Goal: Information Seeking & Learning: Learn about a topic

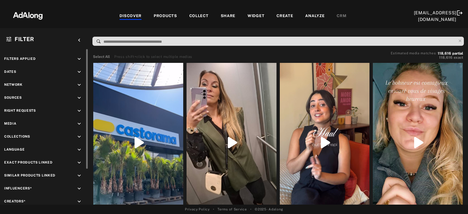
click at [79, 110] on icon "keyboard_arrow_down" at bounding box center [79, 111] width 6 height 6
click at [25, 123] on div "Agreed" at bounding box center [49, 124] width 70 height 6
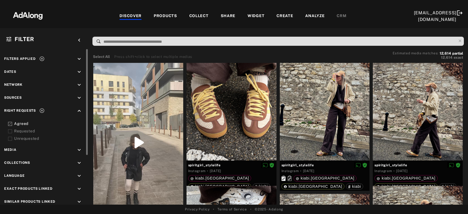
click at [26, 129] on div "Requested" at bounding box center [49, 131] width 70 height 6
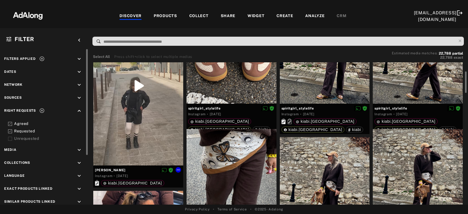
scroll to position [58, 0]
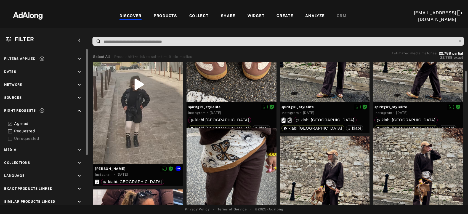
click at [144, 100] on div at bounding box center [138, 85] width 90 height 160
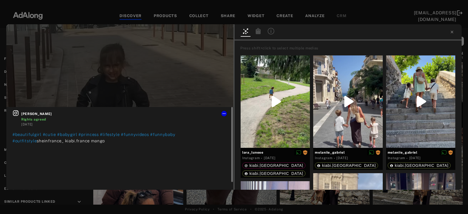
click at [18, 116] on icon at bounding box center [15, 113] width 7 height 7
click at [452, 31] on icon at bounding box center [452, 32] width 4 height 4
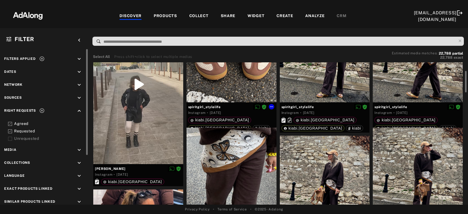
click at [254, 76] on div at bounding box center [232, 54] width 90 height 98
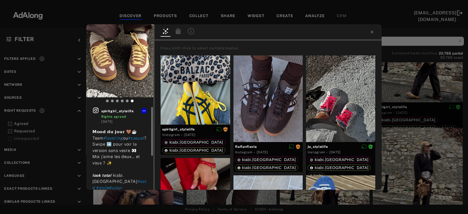
click at [95, 111] on icon at bounding box center [96, 111] width 6 height 6
click at [405, 83] on div "spiritgirl_stylelife Rights agreed [DATE] 𝗠𝗼𝗼𝗱 𝗱𝘂 𝗷𝗼𝘂𝗿 🤎☕ Team #layering ou #ca…" at bounding box center [234, 107] width 468 height 214
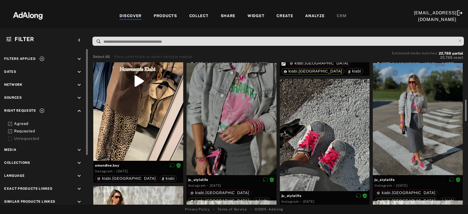
scroll to position [247, 0]
click at [137, 121] on div at bounding box center [138, 81] width 90 height 160
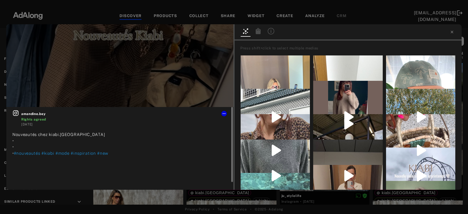
click at [18, 114] on icon at bounding box center [15, 113] width 7 height 7
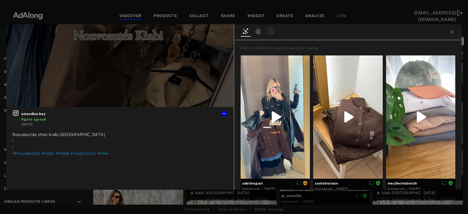
click at [159, 202] on div "amandine.bey Rights agreed [DATE] Nouveautés chez kiabi.[GEOGRAPHIC_DATA] • • •…" at bounding box center [234, 107] width 468 height 214
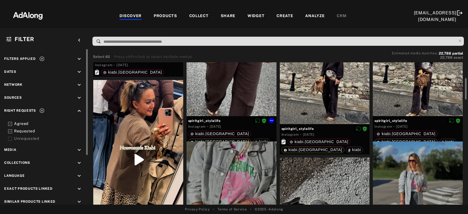
scroll to position [244, 0]
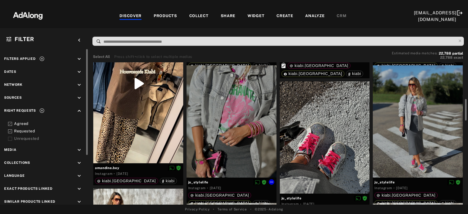
click at [258, 131] on div at bounding box center [232, 121] width 90 height 112
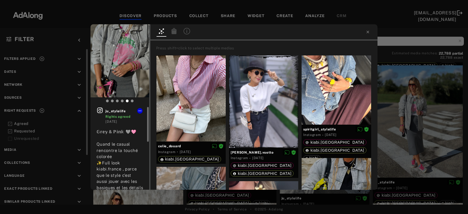
click at [98, 112] on icon at bounding box center [100, 111] width 6 height 6
click at [390, 99] on div "ju_stylelife Rights agreed [DATE] 𝔾𝕣𝕖𝕪 & ℙ𝕚𝕟𝕜 🩶🩷 Quand le casual rencontre la t…" at bounding box center [234, 107] width 468 height 214
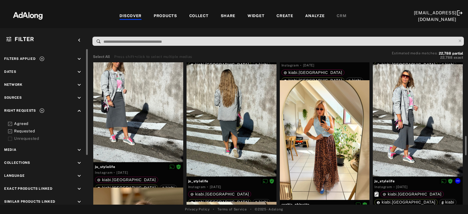
scroll to position [403, 0]
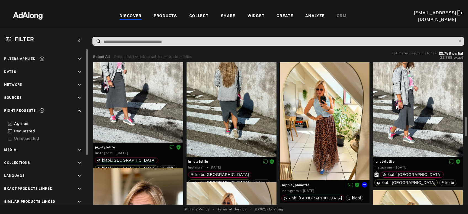
click at [327, 140] on div at bounding box center [325, 121] width 90 height 120
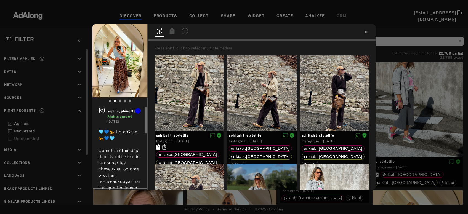
click at [103, 112] on icon at bounding box center [102, 110] width 7 height 7
click at [419, 124] on div "[PERSON_NAME] Rights agreed [DATE] 🩵💙🐆 LaterGram🐆💙🩵 Quand tu étais déjà dans la…" at bounding box center [234, 107] width 468 height 214
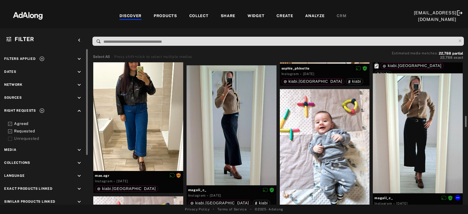
scroll to position [665, 0]
click at [138, 111] on div "Get rights" at bounding box center [138, 111] width 90 height 120
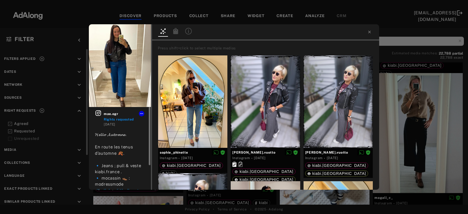
click at [98, 113] on icon at bounding box center [98, 113] width 7 height 7
click at [411, 107] on div "mae.ogr Rights requested [DATE] 𝓗𝓮𝓵𝓵𝓸 𝓐𝓾𝓽𝓸𝓶𝓷𝓮. En route les tenus d’automne 🍂. …" at bounding box center [234, 107] width 468 height 214
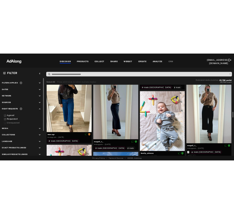
scroll to position [679, 0]
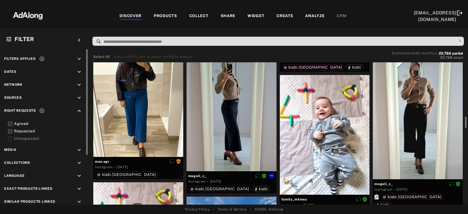
click at [248, 124] on div at bounding box center [232, 111] width 90 height 120
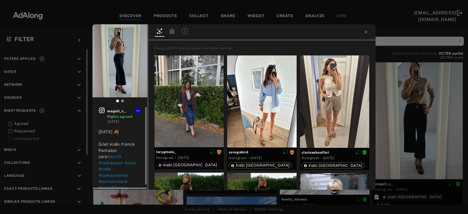
click at [104, 110] on icon at bounding box center [102, 111] width 6 height 6
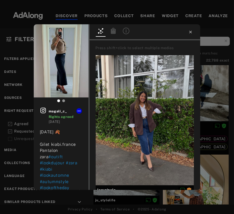
click at [191, 31] on icon at bounding box center [190, 32] width 2 height 2
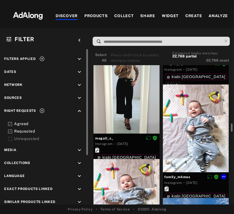
scroll to position [1209, 0]
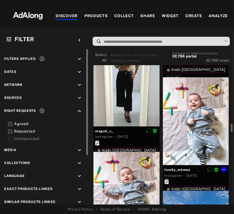
click at [191, 133] on div at bounding box center [196, 121] width 66 height 88
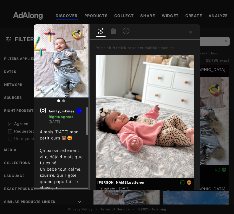
click at [43, 111] on icon at bounding box center [43, 111] width 6 height 6
click at [190, 33] on icon at bounding box center [190, 32] width 4 height 4
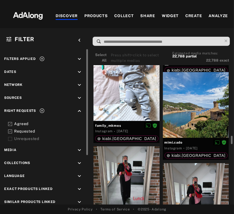
scroll to position [1334, 0]
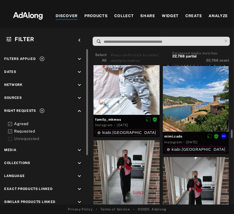
click at [187, 105] on div at bounding box center [196, 99] width 66 height 66
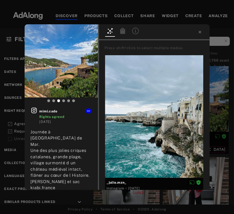
click at [222, 104] on div "mimi.cado Rights agreed [DATE] Journée à [GEOGRAPHIC_DATA] de Mar. Une des plus…" at bounding box center [117, 107] width 234 height 214
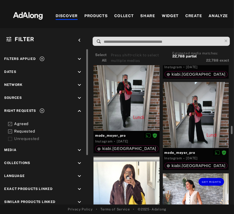
scroll to position [1402, 0]
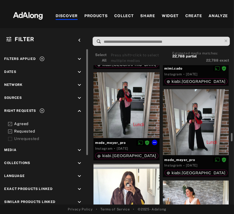
click at [136, 102] on div at bounding box center [126, 105] width 66 height 66
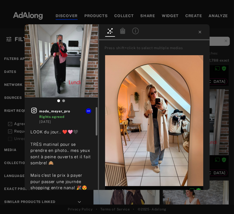
click at [33, 110] on icon at bounding box center [34, 110] width 7 height 7
click at [211, 111] on div "mode_meyer_pro Rights agreed [DATE] LOOK du jour.. ❤️🩷🖤 TRÈS matinal pour se pr…" at bounding box center [117, 107] width 234 height 214
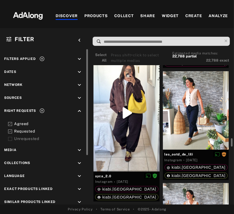
scroll to position [1511, 0]
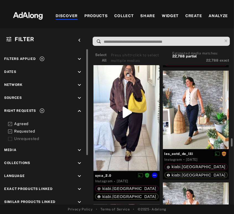
click at [131, 132] on div at bounding box center [126, 112] width 66 height 117
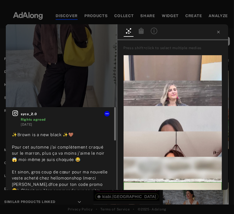
click at [17, 116] on div at bounding box center [15, 115] width 7 height 10
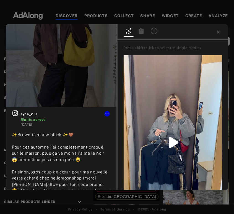
click at [220, 31] on icon at bounding box center [218, 32] width 4 height 4
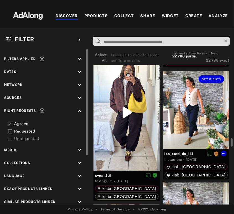
click at [198, 97] on div "Get rights" at bounding box center [196, 110] width 66 height 79
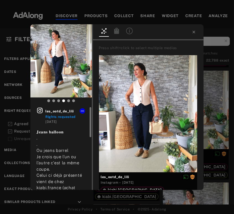
click at [40, 112] on icon at bounding box center [39, 110] width 7 height 7
click at [193, 33] on icon at bounding box center [193, 32] width 4 height 4
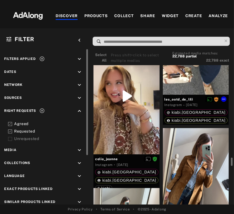
scroll to position [1902, 0]
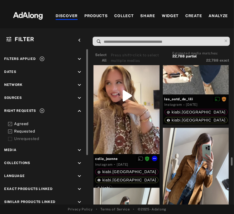
click at [135, 127] on div at bounding box center [126, 95] width 66 height 117
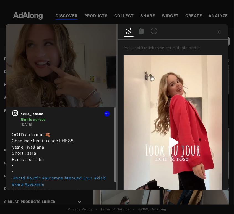
click at [16, 114] on icon at bounding box center [15, 113] width 6 height 6
click at [217, 30] on icon at bounding box center [218, 32] width 4 height 4
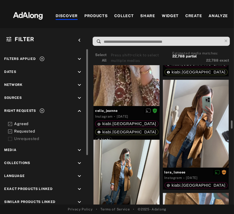
scroll to position [1952, 0]
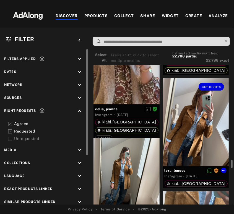
click at [209, 118] on div "Get rights" at bounding box center [196, 122] width 66 height 88
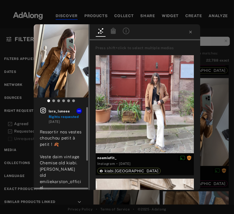
click at [43, 112] on icon at bounding box center [43, 110] width 7 height 7
click at [191, 32] on icon at bounding box center [190, 32] width 4 height 4
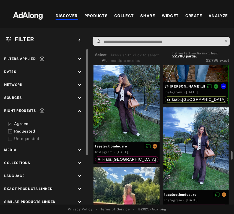
scroll to position [2801, 0]
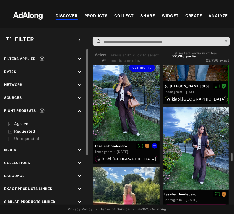
click at [117, 111] on div "Get rights" at bounding box center [126, 100] width 66 height 82
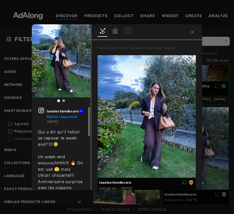
click at [41, 112] on icon at bounding box center [41, 111] width 6 height 6
click at [191, 33] on icon at bounding box center [192, 32] width 4 height 4
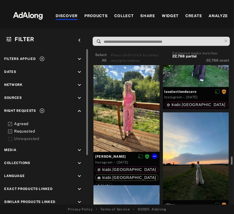
scroll to position [2904, 0]
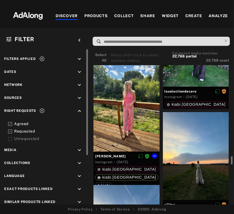
click at [138, 103] on div at bounding box center [126, 108] width 66 height 88
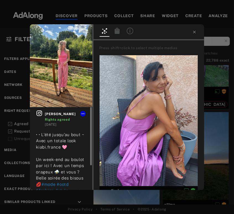
click at [41, 115] on icon at bounding box center [39, 113] width 7 height 7
click at [193, 32] on icon at bounding box center [194, 32] width 2 height 2
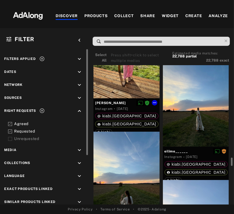
scroll to position [2957, 0]
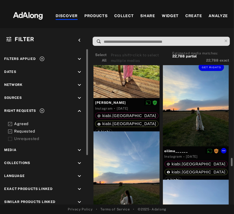
click at [184, 113] on div "Get rights" at bounding box center [196, 103] width 66 height 88
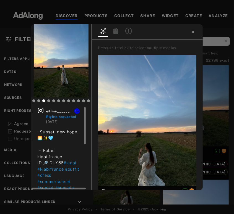
click at [42, 111] on icon at bounding box center [41, 111] width 6 height 6
click at [194, 31] on icon at bounding box center [192, 32] width 4 height 4
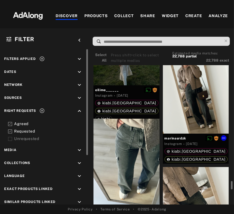
scroll to position [3697, 0]
click at [189, 92] on div "Get rights" at bounding box center [196, 90] width 66 height 88
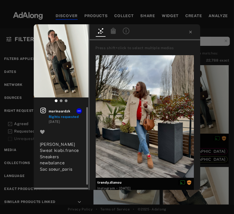
click at [42, 110] on icon at bounding box center [43, 111] width 6 height 6
click at [189, 31] on icon at bounding box center [190, 32] width 2 height 2
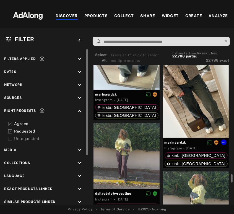
scroll to position [3859, 0]
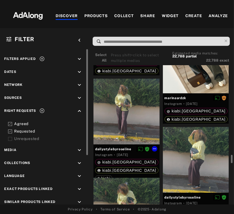
click at [129, 122] on div at bounding box center [126, 112] width 66 height 66
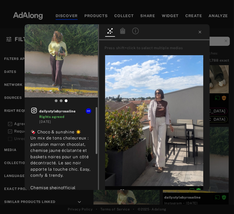
click at [33, 111] on icon at bounding box center [34, 111] width 6 height 6
click at [199, 32] on icon at bounding box center [199, 32] width 4 height 4
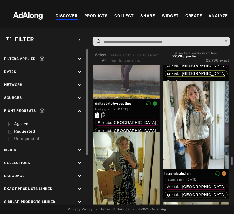
scroll to position [4007, 0]
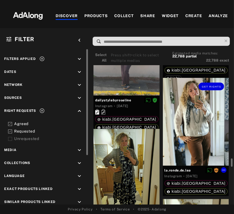
click at [181, 147] on div "Get rights" at bounding box center [196, 122] width 66 height 88
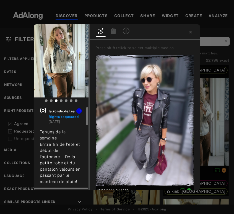
click at [44, 110] on icon at bounding box center [43, 111] width 6 height 6
click at [189, 32] on icon at bounding box center [190, 32] width 4 height 4
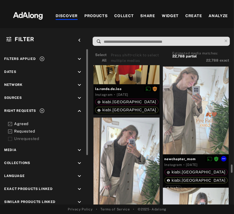
scroll to position [4269, 0]
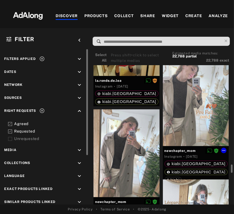
click at [180, 123] on div at bounding box center [196, 102] width 66 height 88
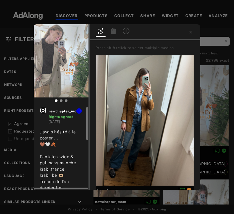
click at [44, 110] on icon at bounding box center [43, 111] width 6 height 6
click at [191, 34] on icon at bounding box center [190, 32] width 4 height 4
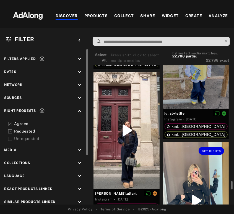
scroll to position [4683, 0]
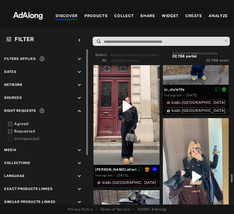
click at [123, 131] on div "Get rights" at bounding box center [126, 106] width 66 height 117
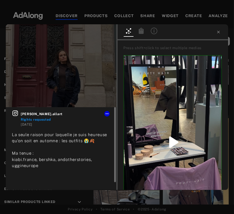
click at [16, 114] on icon at bounding box center [15, 113] width 6 height 6
click at [218, 31] on icon at bounding box center [218, 32] width 2 height 2
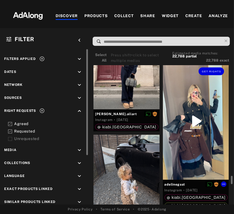
scroll to position [4739, 0]
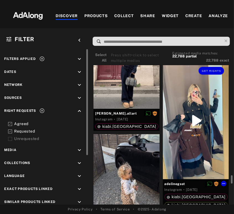
click at [180, 105] on div "Get rights" at bounding box center [196, 120] width 66 height 117
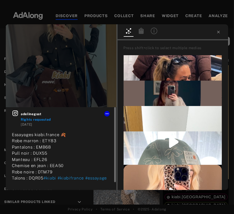
click at [16, 113] on icon at bounding box center [15, 113] width 7 height 7
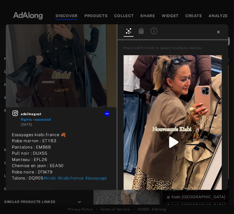
click at [219, 32] on icon at bounding box center [218, 32] width 4 height 4
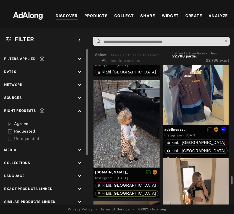
scroll to position [4795, 0]
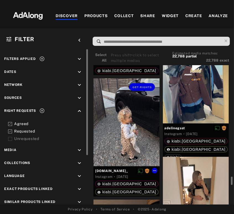
click at [140, 128] on div "Get rights" at bounding box center [126, 122] width 66 height 88
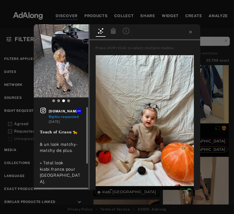
click at [43, 111] on icon at bounding box center [43, 111] width 6 height 6
click at [189, 31] on icon at bounding box center [190, 32] width 2 height 2
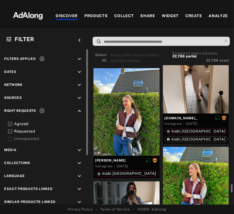
scroll to position [5049, 0]
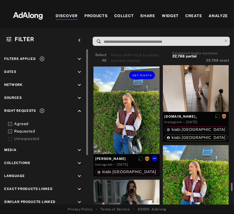
click at [135, 117] on div "Get rights" at bounding box center [126, 111] width 66 height 88
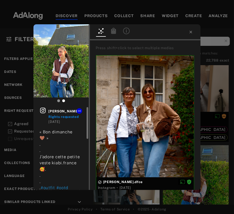
click at [43, 108] on icon at bounding box center [42, 110] width 7 height 7
click at [192, 33] on icon at bounding box center [190, 32] width 4 height 4
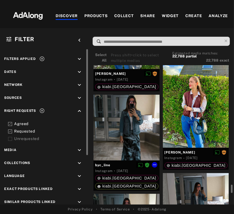
scroll to position [5158, 0]
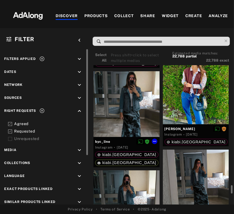
click at [133, 97] on div at bounding box center [126, 104] width 66 height 66
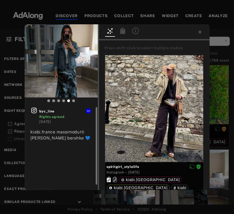
click at [35, 110] on icon at bounding box center [34, 111] width 6 height 6
click at [199, 33] on icon at bounding box center [199, 32] width 4 height 4
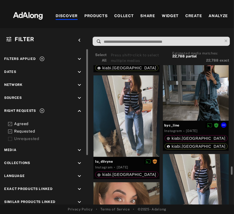
scroll to position [5451, 0]
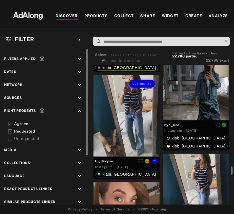
click at [119, 133] on div "Get rights" at bounding box center [126, 115] width 66 height 81
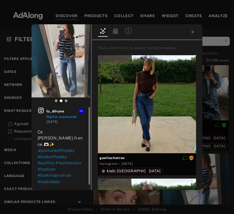
click at [42, 112] on icon at bounding box center [41, 110] width 7 height 7
click at [193, 31] on icon at bounding box center [192, 32] width 4 height 4
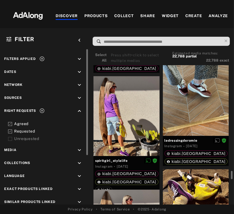
scroll to position [5665, 0]
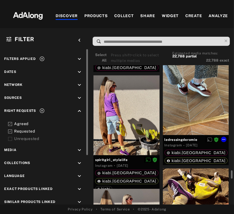
click at [177, 93] on div at bounding box center [196, 91] width 66 height 88
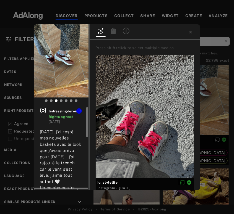
click at [43, 112] on icon at bounding box center [43, 110] width 7 height 7
click at [189, 32] on icon at bounding box center [190, 32] width 4 height 4
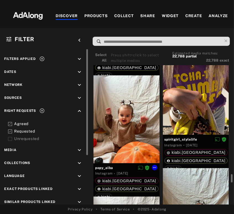
scroll to position [6014, 0]
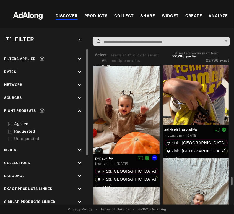
click at [132, 128] on div at bounding box center [126, 110] width 66 height 88
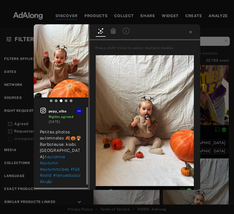
click at [42, 109] on icon at bounding box center [43, 110] width 7 height 7
click at [190, 34] on icon at bounding box center [190, 32] width 4 height 4
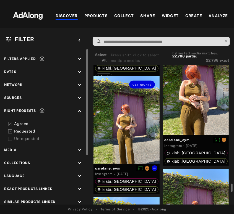
scroll to position [6368, 0]
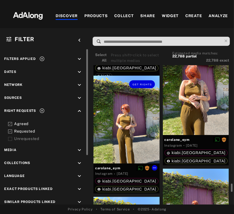
click at [131, 120] on div "Get rights" at bounding box center [126, 120] width 66 height 88
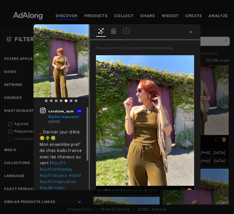
click at [43, 111] on icon at bounding box center [42, 110] width 7 height 7
click at [189, 31] on icon at bounding box center [190, 32] width 4 height 4
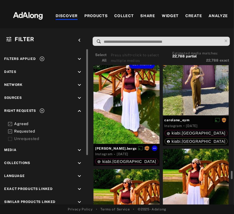
scroll to position [6754, 0]
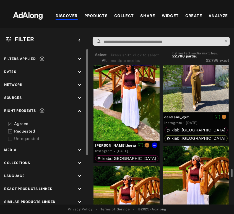
click at [133, 96] on div "Get rights" at bounding box center [126, 97] width 66 height 88
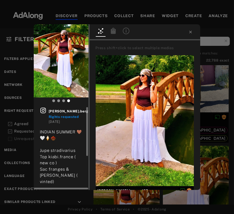
click at [45, 112] on icon at bounding box center [43, 110] width 7 height 7
click at [191, 32] on icon at bounding box center [190, 32] width 4 height 4
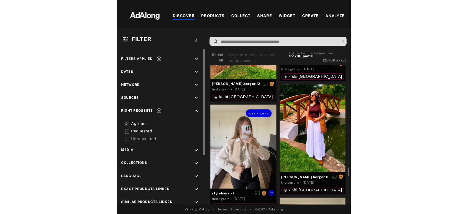
scroll to position [6951, 0]
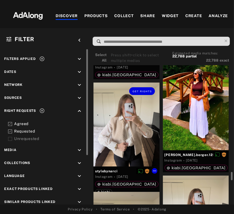
click at [131, 138] on div "Get rights" at bounding box center [126, 125] width 66 height 84
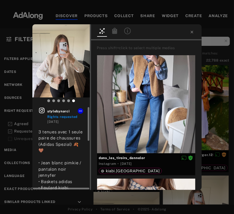
click at [41, 110] on icon at bounding box center [41, 110] width 7 height 7
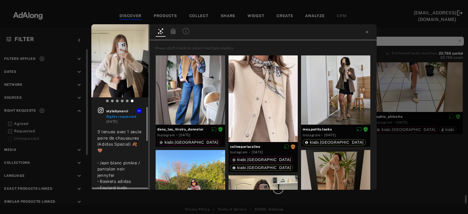
scroll to position [5242, 0]
